Goal: Task Accomplishment & Management: Complete application form

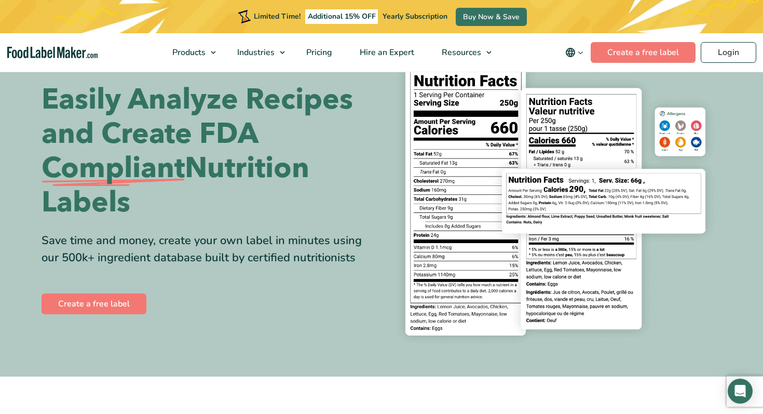
scroll to position [4, 0]
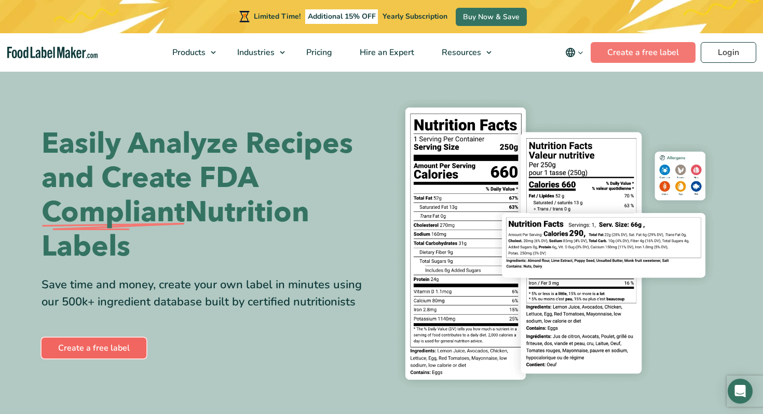
click at [59, 345] on link "Create a free label" at bounding box center [94, 347] width 105 height 21
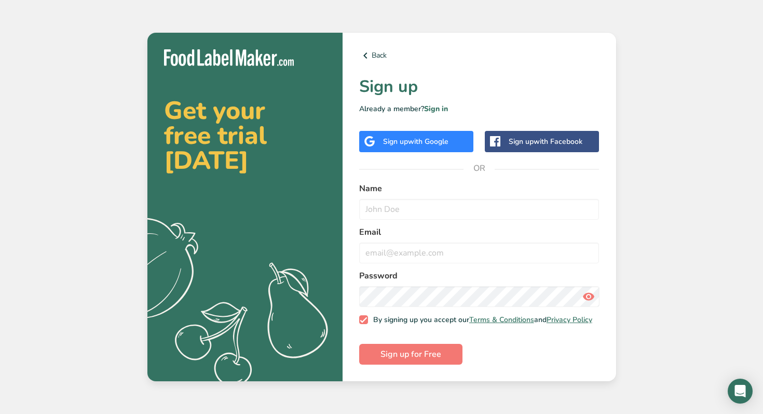
click at [433, 137] on span "with Google" at bounding box center [428, 142] width 40 height 10
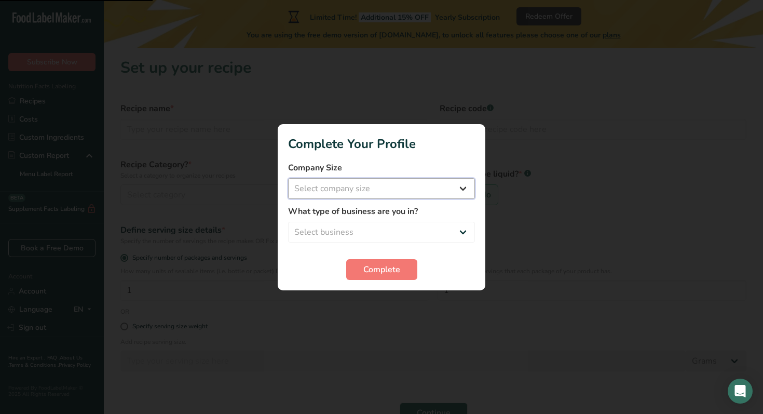
click at [383, 186] on select "Select company size Fewer than 10 Employees 10 to 50 Employees 51 to 500 Employ…" at bounding box center [381, 188] width 187 height 21
select select "1"
click at [354, 226] on select "Select business Packaged Food Manufacturer Restaurant & Cafe Bakery Meal Plans …" at bounding box center [381, 232] width 187 height 21
select select "4"
click at [365, 272] on span "Complete" at bounding box center [381, 269] width 37 height 12
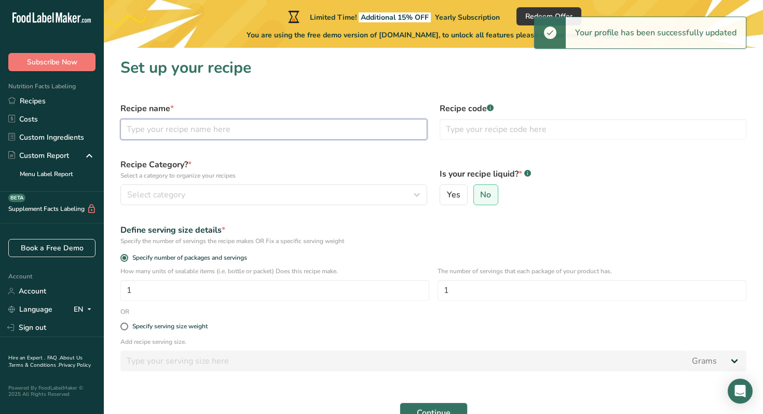
click at [290, 130] on input "text" at bounding box center [273, 129] width 307 height 21
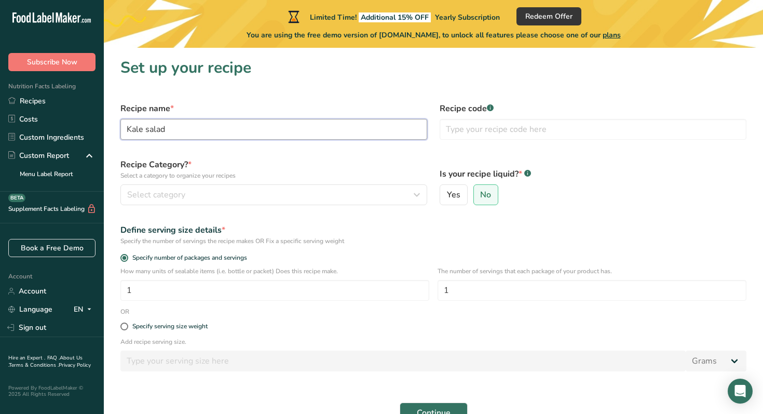
click at [130, 131] on input "Kale salad" at bounding box center [273, 129] width 307 height 21
type input "Kale salad"
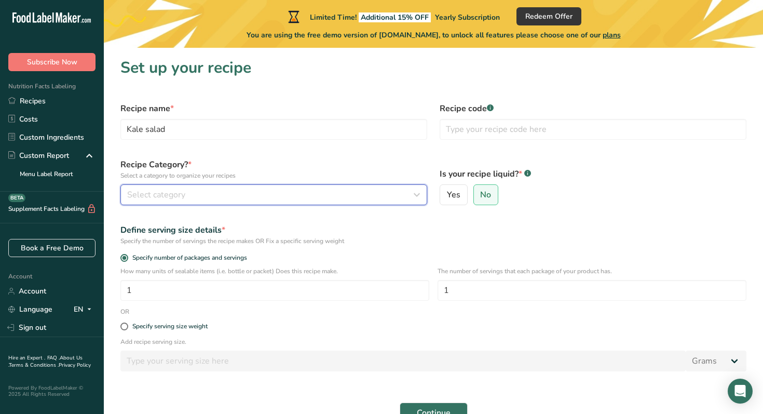
click at [193, 192] on div "Select category" at bounding box center [270, 194] width 287 height 12
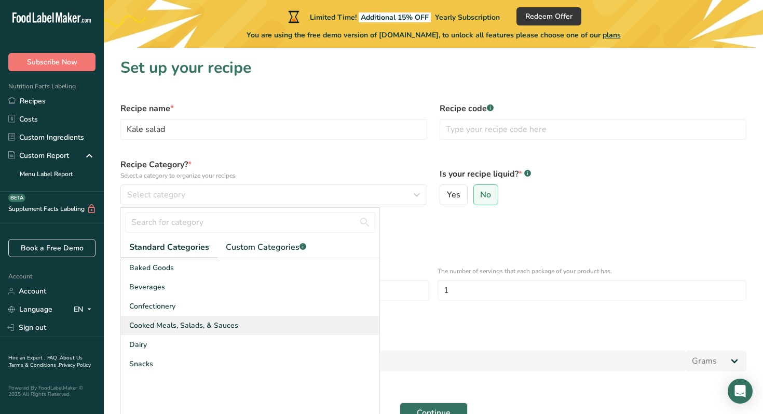
click at [171, 330] on span "Cooked Meals, Salads, & Sauces" at bounding box center [183, 325] width 109 height 11
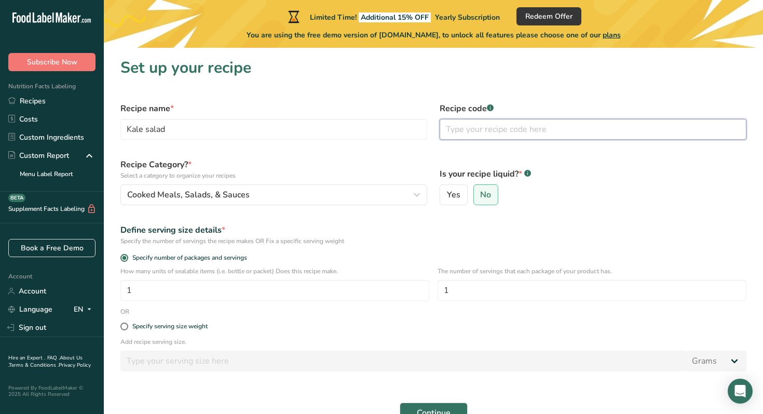
click at [507, 133] on input "text" at bounding box center [593, 129] width 307 height 21
click at [665, 179] on label "Is your recipe liquid? * .a-a{fill:#347362;}.b-a{fill:#fff;}" at bounding box center [593, 174] width 307 height 12
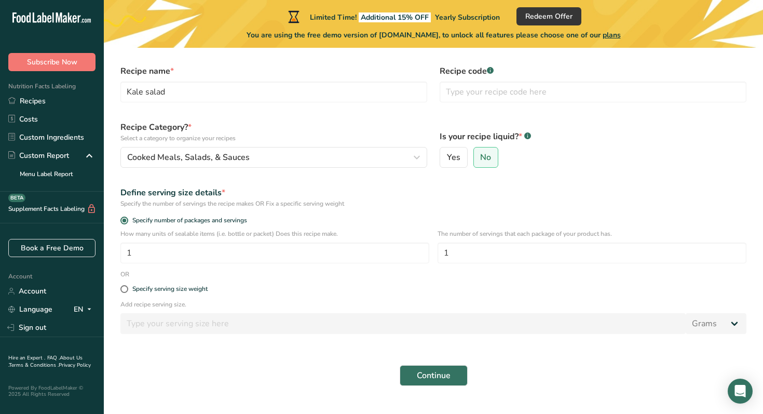
scroll to position [50, 0]
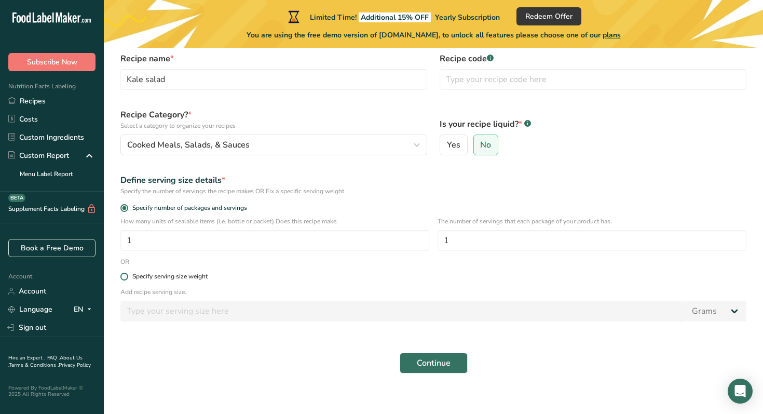
click at [124, 277] on span at bounding box center [124, 276] width 8 height 8
click at [124, 277] on input "Specify serving size weight" at bounding box center [123, 276] width 7 height 7
radio input "true"
radio input "false"
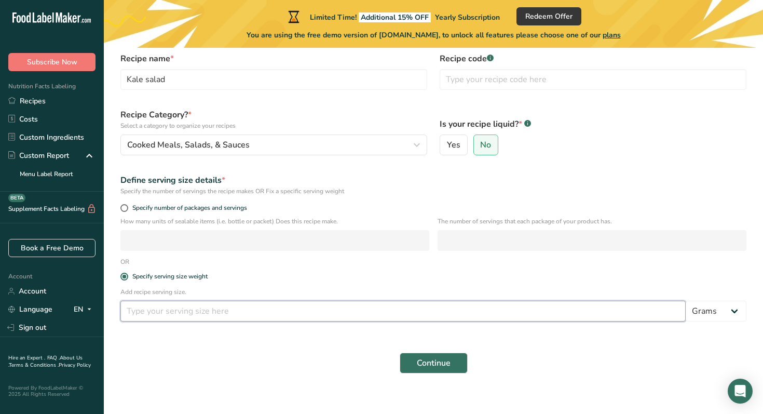
click at [154, 317] on input "number" at bounding box center [402, 311] width 565 height 21
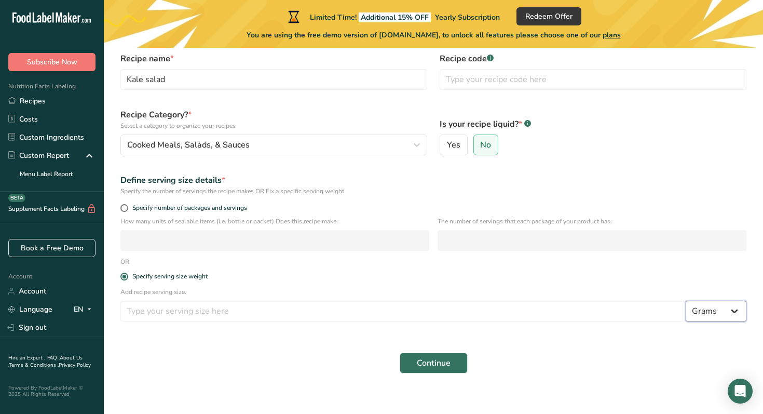
click at [713, 310] on select "Grams kg mg mcg lb oz l mL fl oz tbsp tsp cup qt gallon" at bounding box center [716, 311] width 61 height 21
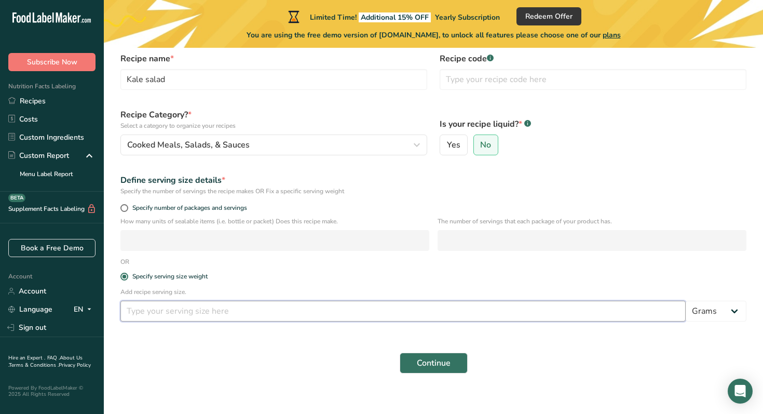
click at [524, 307] on input "number" at bounding box center [402, 311] width 565 height 21
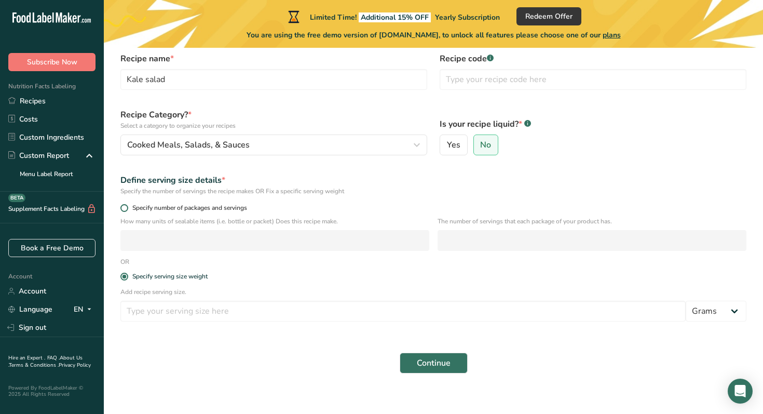
click at [124, 207] on span at bounding box center [124, 208] width 8 height 8
click at [124, 207] on input "Specify number of packages and servings" at bounding box center [123, 207] width 7 height 7
radio input "true"
radio input "false"
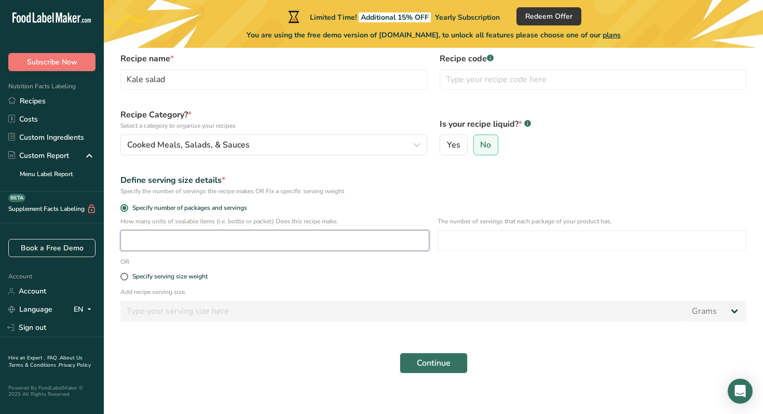
click at [160, 244] on input "number" at bounding box center [274, 240] width 309 height 21
type input "1"
click at [476, 242] on input "number" at bounding box center [592, 240] width 309 height 21
type input "1"
type input "3"
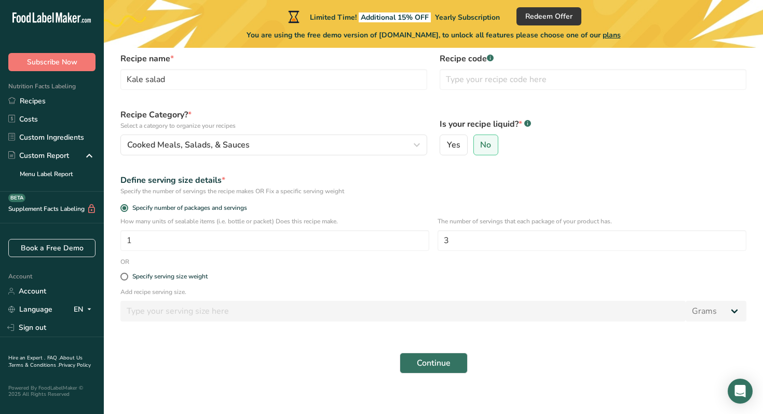
click at [556, 171] on div "Define serving size details * Specify the number of servings the recipe makes O…" at bounding box center [433, 185] width 638 height 34
click at [419, 359] on span "Continue" at bounding box center [434, 363] width 34 height 12
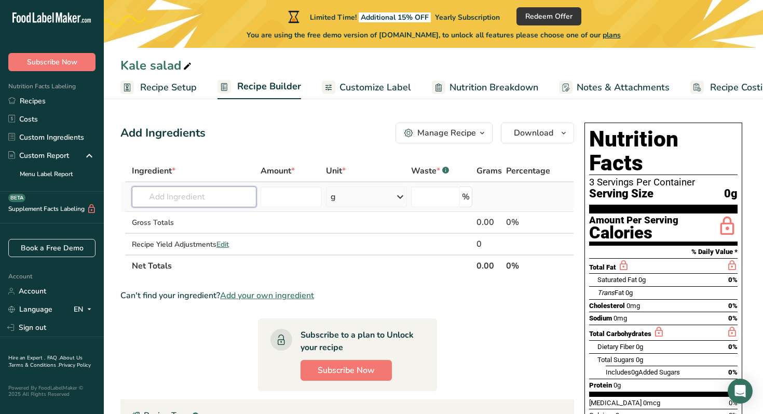
click at [200, 201] on input "text" at bounding box center [194, 196] width 125 height 21
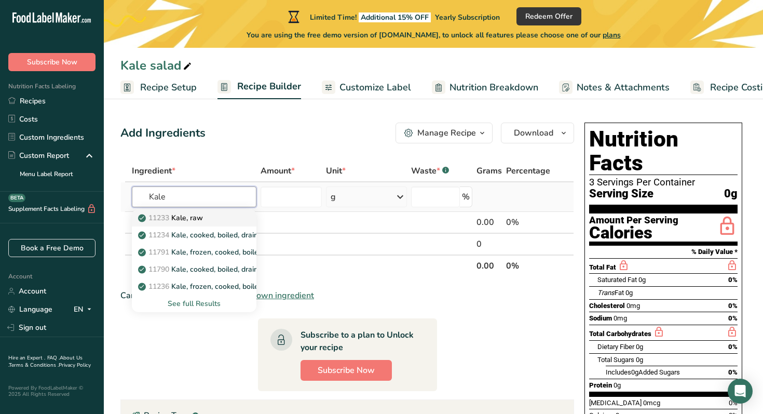
type input "Kale"
click at [192, 215] on p "11233 Kale, raw" at bounding box center [171, 217] width 63 height 11
type input "Kale, raw"
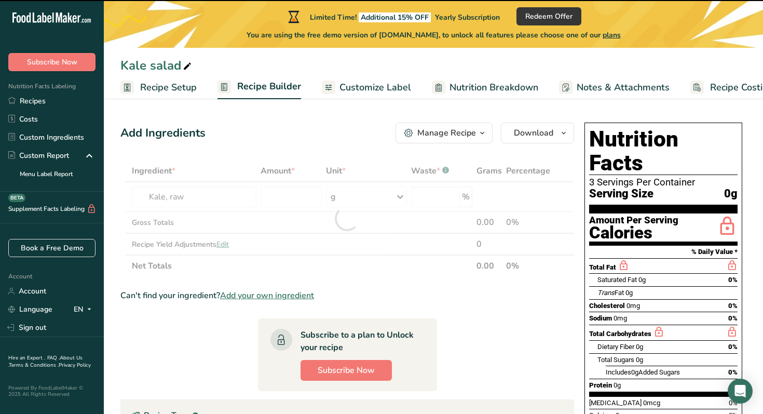
type input "0"
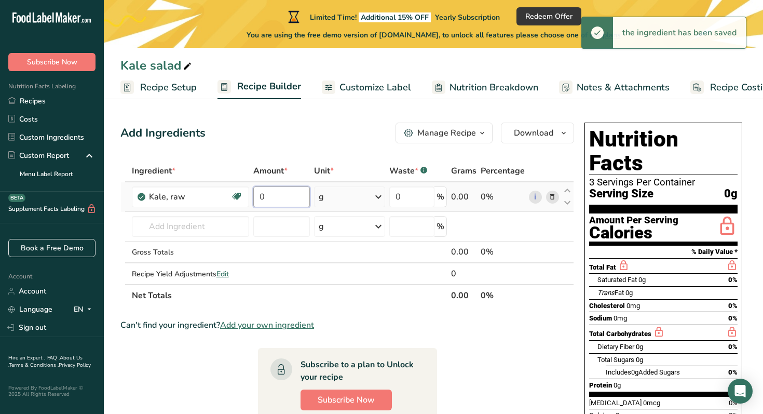
click at [279, 200] on input "0" at bounding box center [281, 196] width 57 height 21
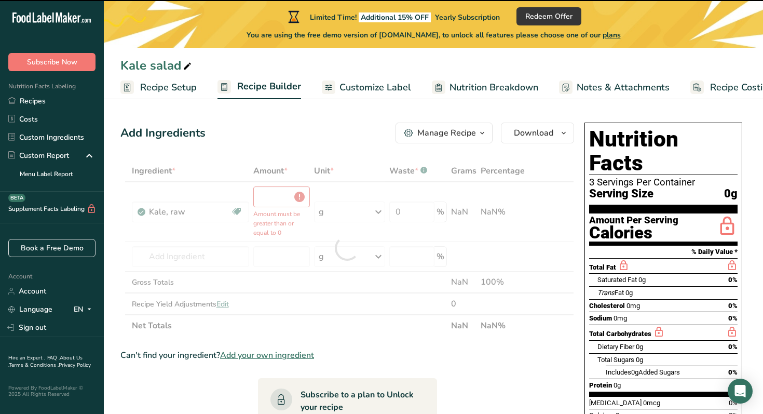
type input "0"
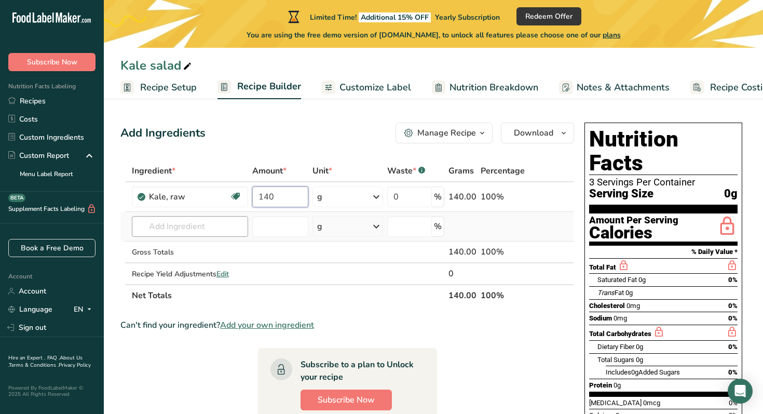
type input "140"
click at [171, 230] on div "Ingredient * Amount * Unit * Waste * .a-a{fill:#347362;}.b-a{fill:#fff;} Grams …" at bounding box center [347, 233] width 454 height 146
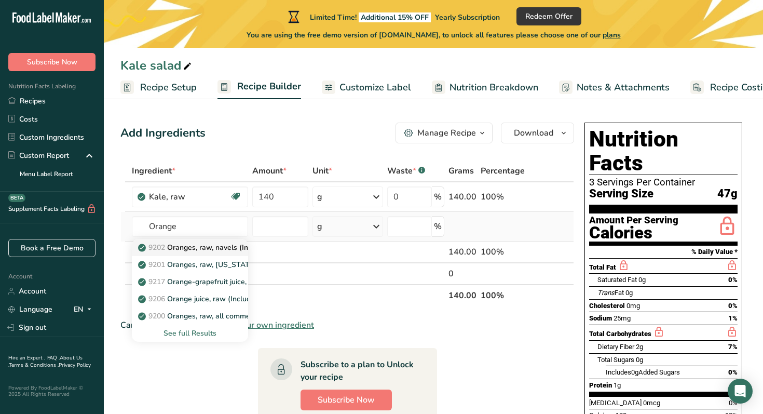
click at [190, 239] on link "9202 Oranges, raw, navels (Includes foods for USDA's Food Distribution Program)" at bounding box center [190, 247] width 117 height 17
type input "Oranges, raw, navels (Includes foods for USDA's Food Distribution Program)"
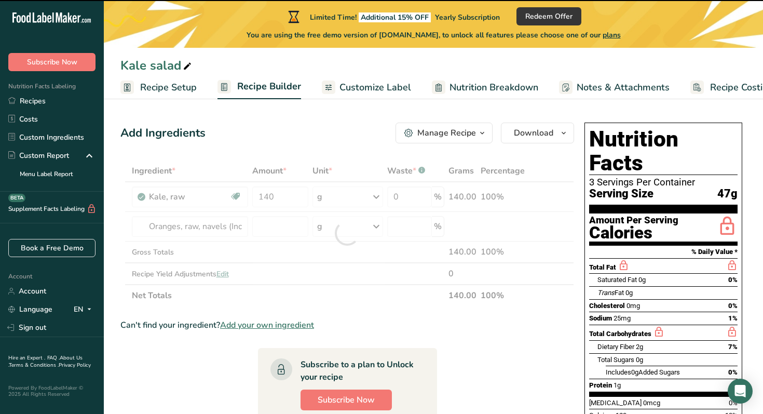
type input "0"
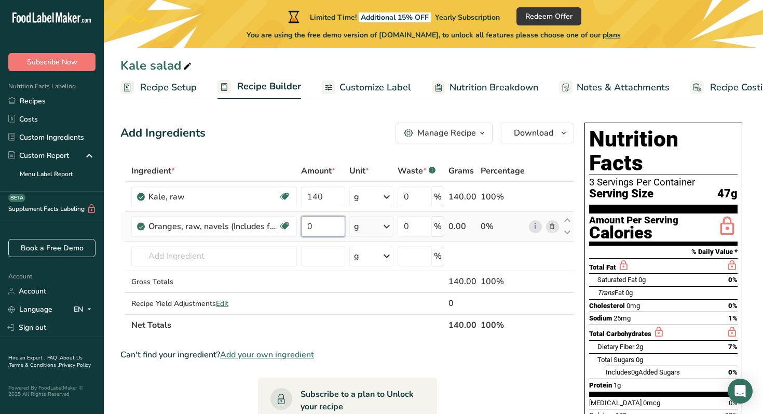
click at [326, 224] on input "0" at bounding box center [323, 226] width 44 height 21
type input "140"
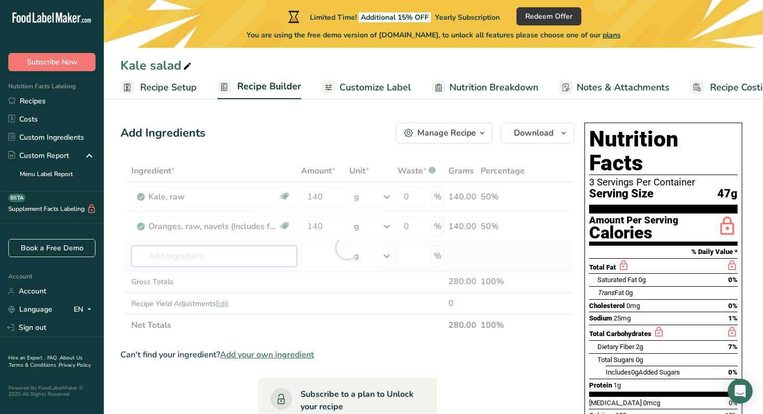
click at [186, 258] on div "Ingredient * Amount * Unit * Waste * .a-a{fill:#347362;}.b-a{fill:#fff;} Grams …" at bounding box center [347, 248] width 454 height 176
